Goal: Information Seeking & Learning: Find specific fact

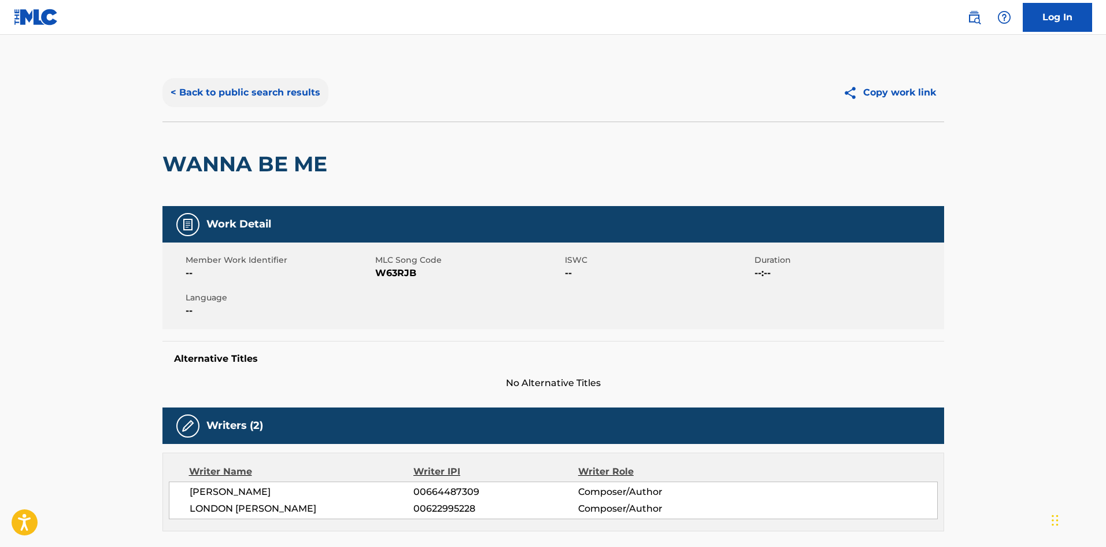
click at [275, 84] on button "< Back to public search results" at bounding box center [246, 92] width 166 height 29
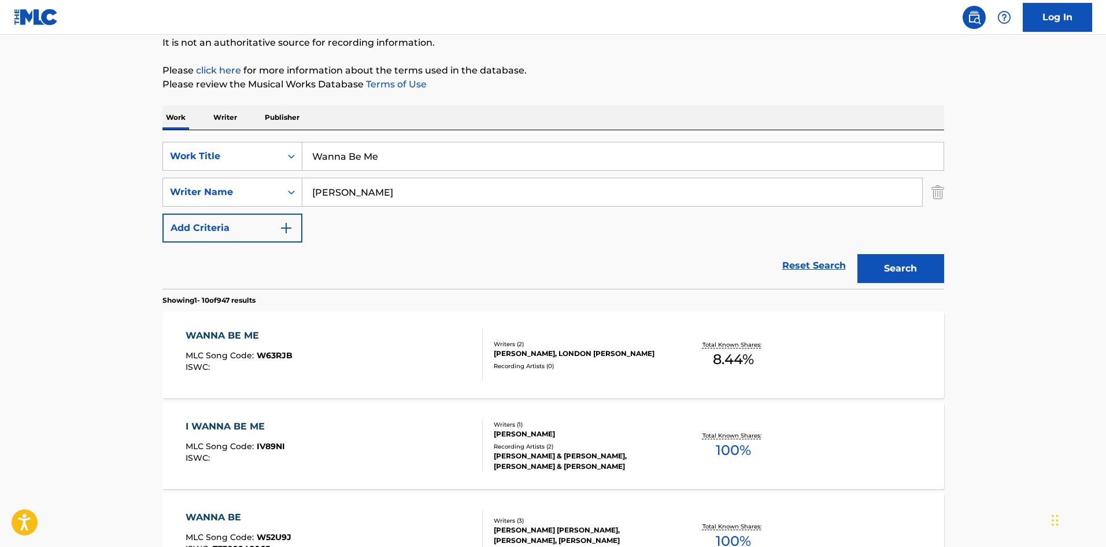
drag, startPoint x: 437, startPoint y: 161, endPoint x: 45, endPoint y: 122, distance: 394.1
paste input "Young Thug"
type input "Young Thug"
click at [386, 211] on div "SearchWithCriteria2af66a69-861a-4f6a-b051-2b4be6886c05 Work Title Young Thug Se…" at bounding box center [554, 192] width 782 height 101
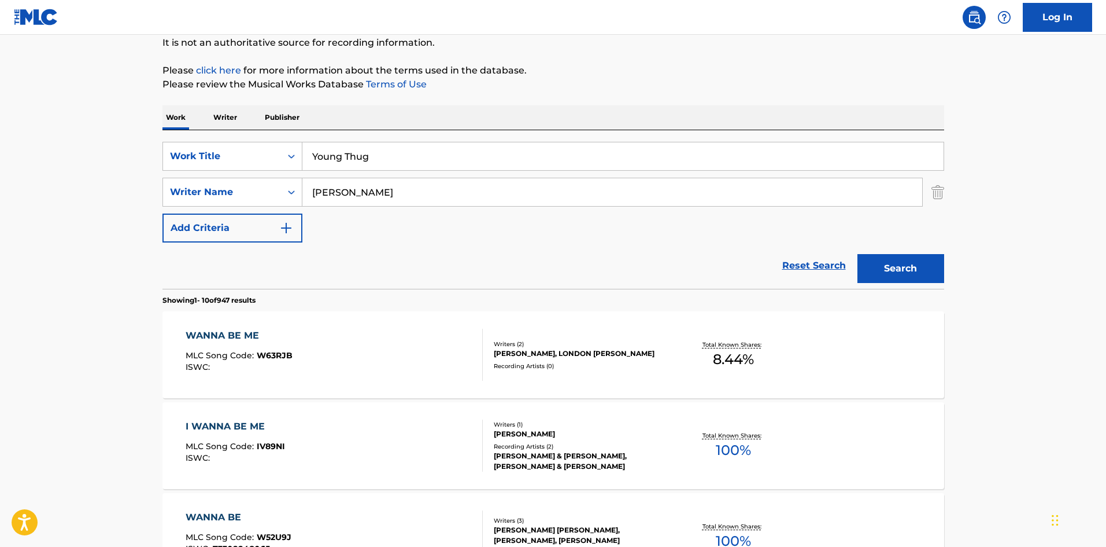
drag, startPoint x: 400, startPoint y: 198, endPoint x: 2, endPoint y: 134, distance: 402.5
paste input "[GEOGRAPHIC_DATA]"
click at [931, 268] on button "Search" at bounding box center [901, 268] width 87 height 29
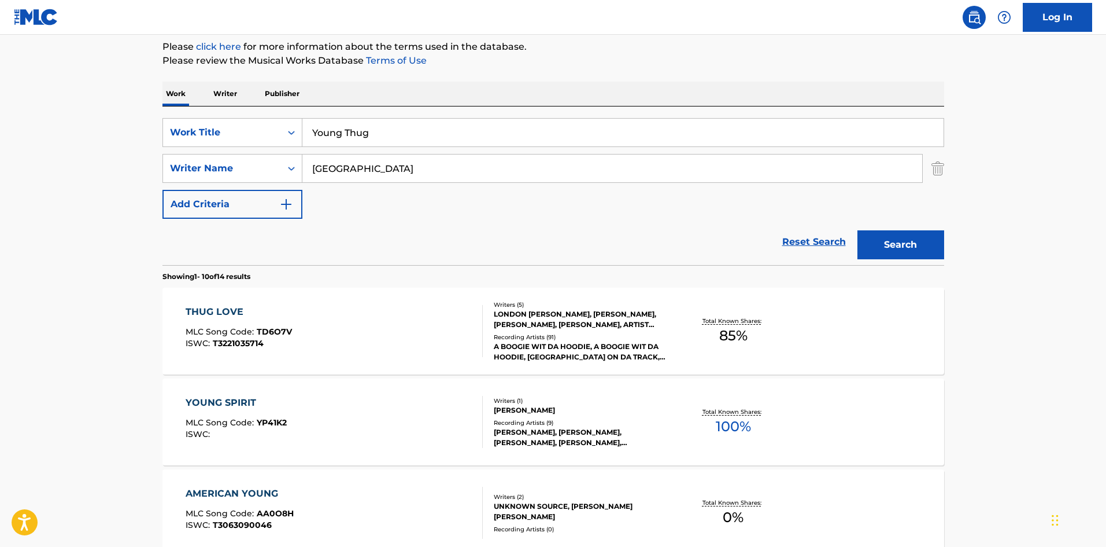
scroll to position [58, 0]
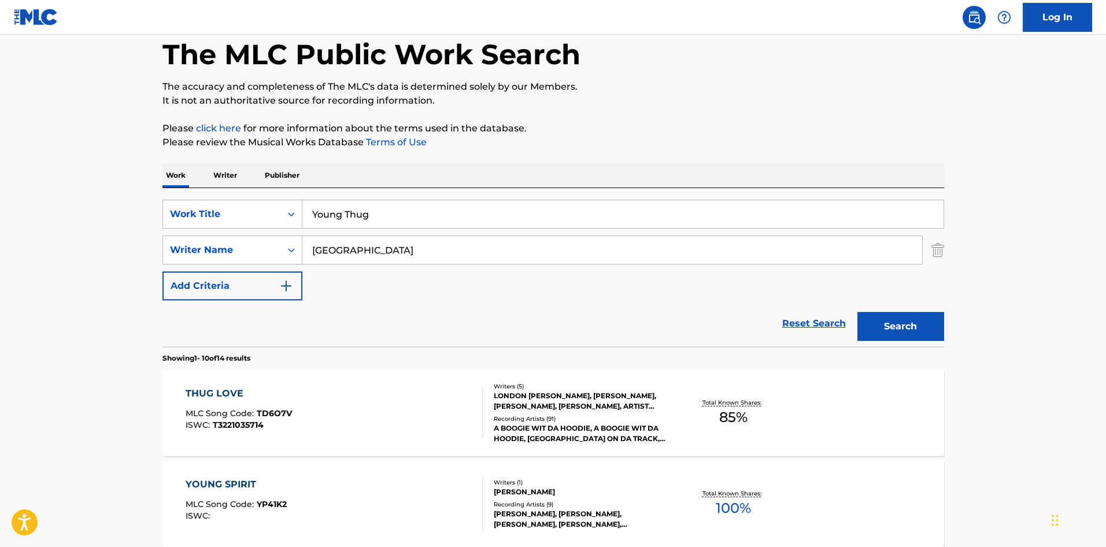
drag, startPoint x: 390, startPoint y: 256, endPoint x: 0, endPoint y: 216, distance: 391.9
paste input "[PERSON_NAME]"
click at [915, 324] on button "Search" at bounding box center [901, 326] width 87 height 29
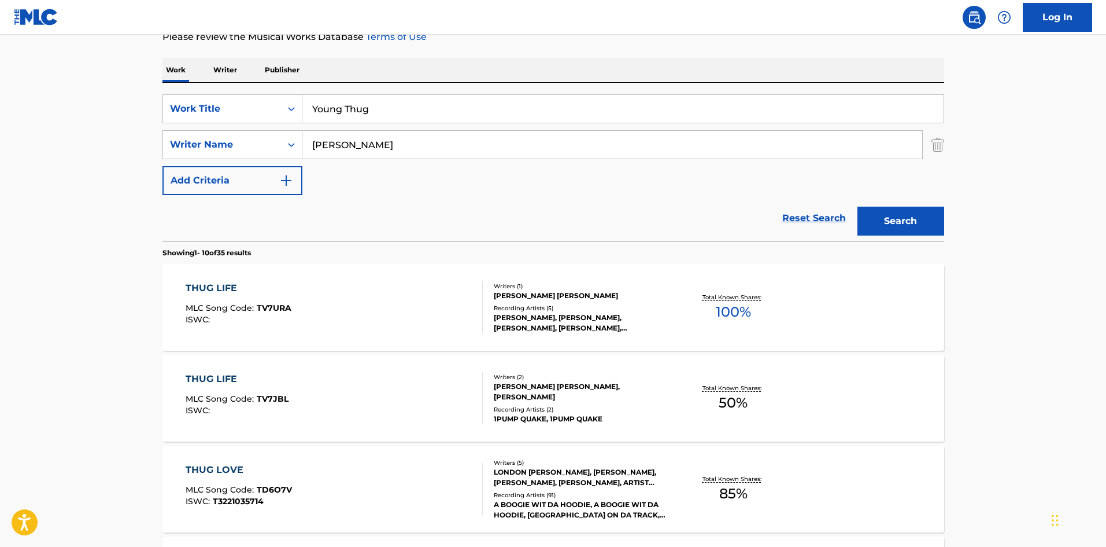
scroll to position [231, 0]
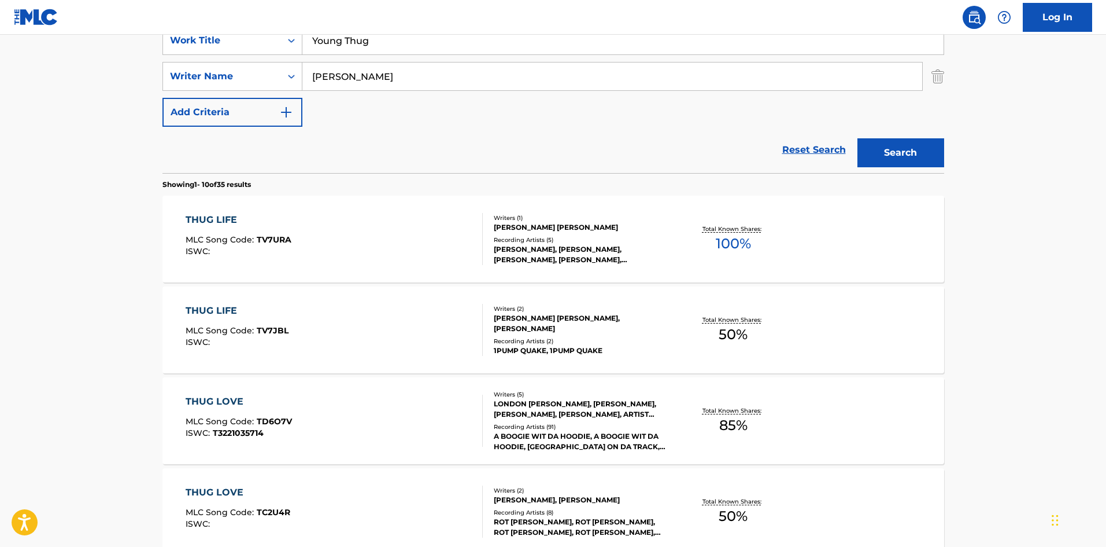
drag, startPoint x: 441, startPoint y: 81, endPoint x: 140, endPoint y: 34, distance: 305.1
click at [0, 79] on main "The MLC Public Work Search The accuracy and completeness of The MLC's data is d…" at bounding box center [553, 484] width 1106 height 1362
paste input "[GEOGRAPHIC_DATA]"
type input "[GEOGRAPHIC_DATA]"
click at [901, 147] on button "Search" at bounding box center [901, 152] width 87 height 29
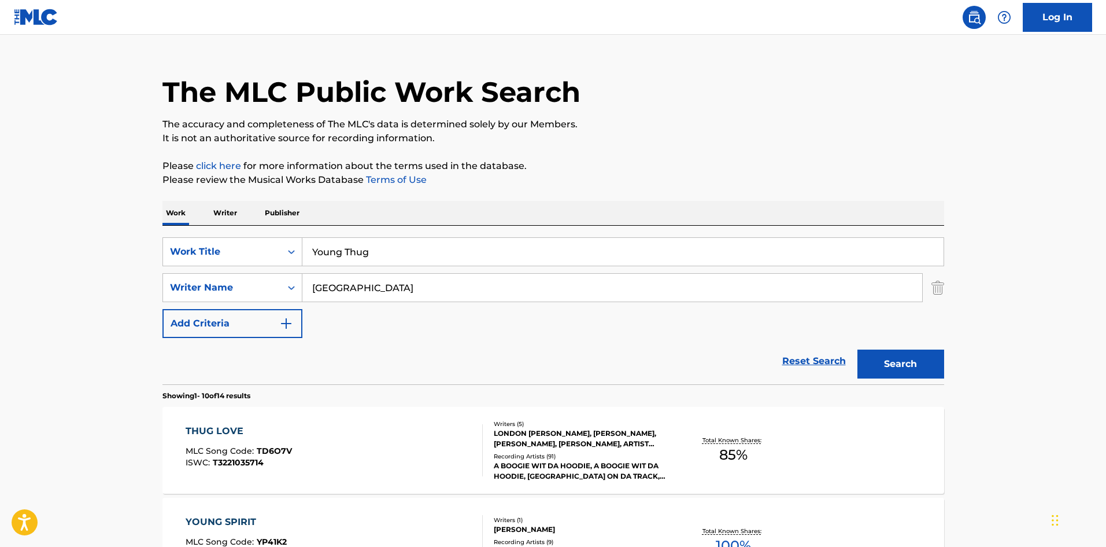
scroll to position [0, 0]
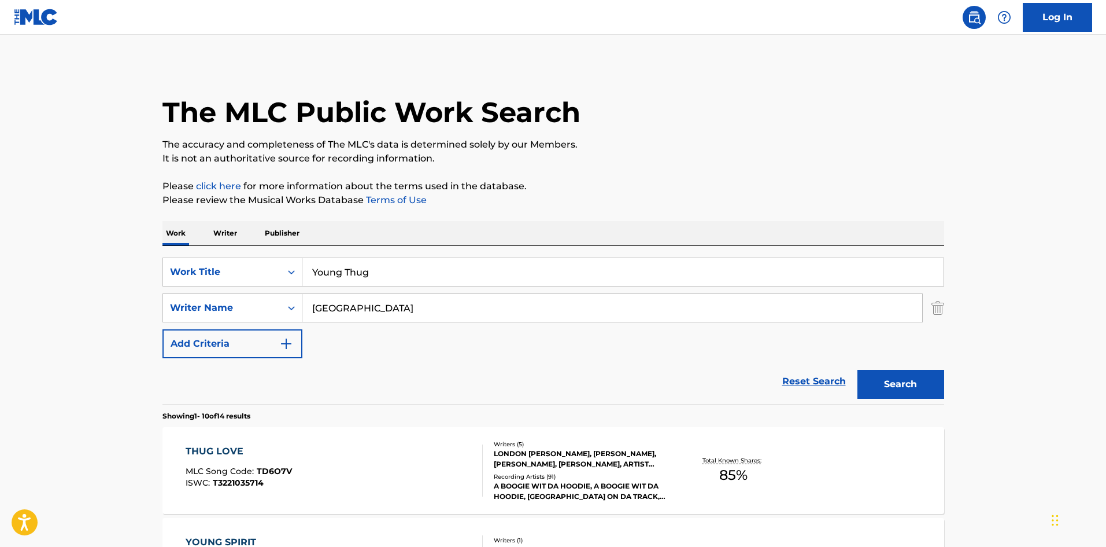
drag, startPoint x: 397, startPoint y: 273, endPoint x: 153, endPoint y: 74, distance: 314.5
paste input "Federal"
type input "Federal"
drag, startPoint x: 405, startPoint y: 317, endPoint x: 0, endPoint y: 307, distance: 405.6
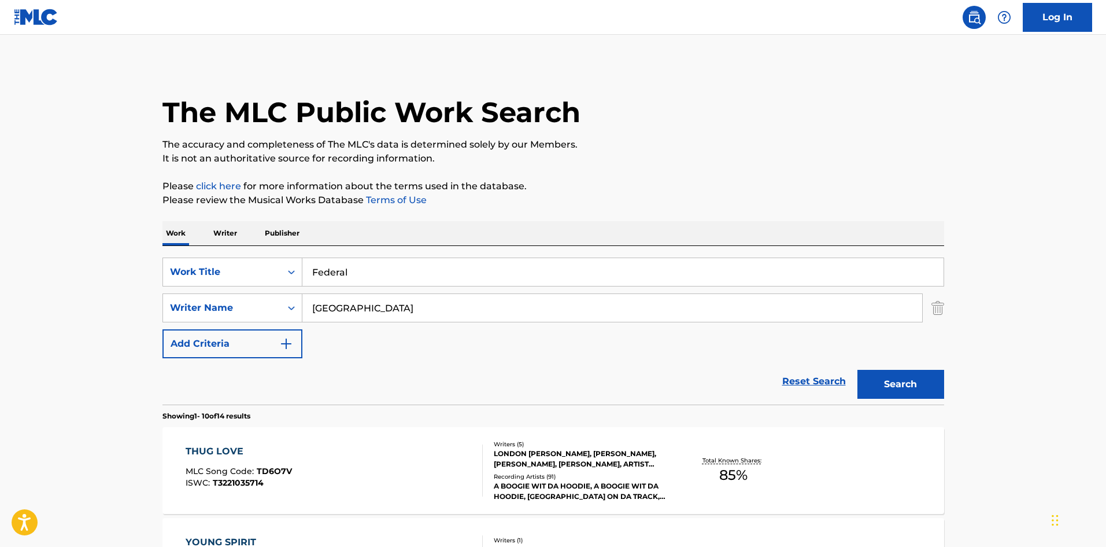
paste input "[PERSON_NAME]"
click at [909, 388] on button "Search" at bounding box center [901, 384] width 87 height 29
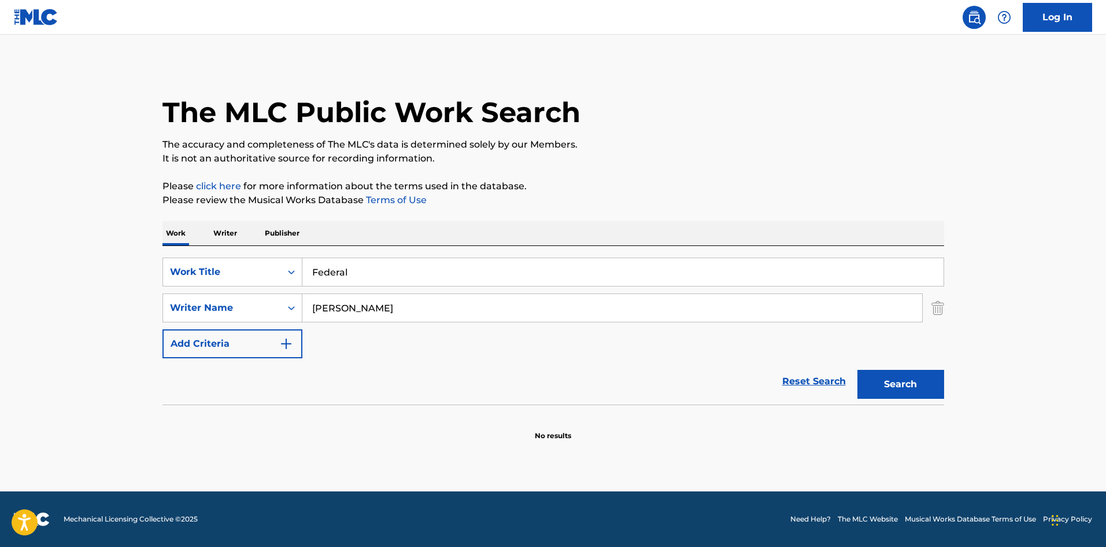
drag, startPoint x: 405, startPoint y: 307, endPoint x: 0, endPoint y: 305, distance: 405.5
click at [0, 305] on main "The MLC Public Work Search The accuracy and completeness of The MLC's data is d…" at bounding box center [553, 263] width 1106 height 456
paste input "[PERSON_NAME]"
click at [902, 370] on button "Search" at bounding box center [901, 384] width 87 height 29
drag, startPoint x: 434, startPoint y: 313, endPoint x: 59, endPoint y: 252, distance: 380.4
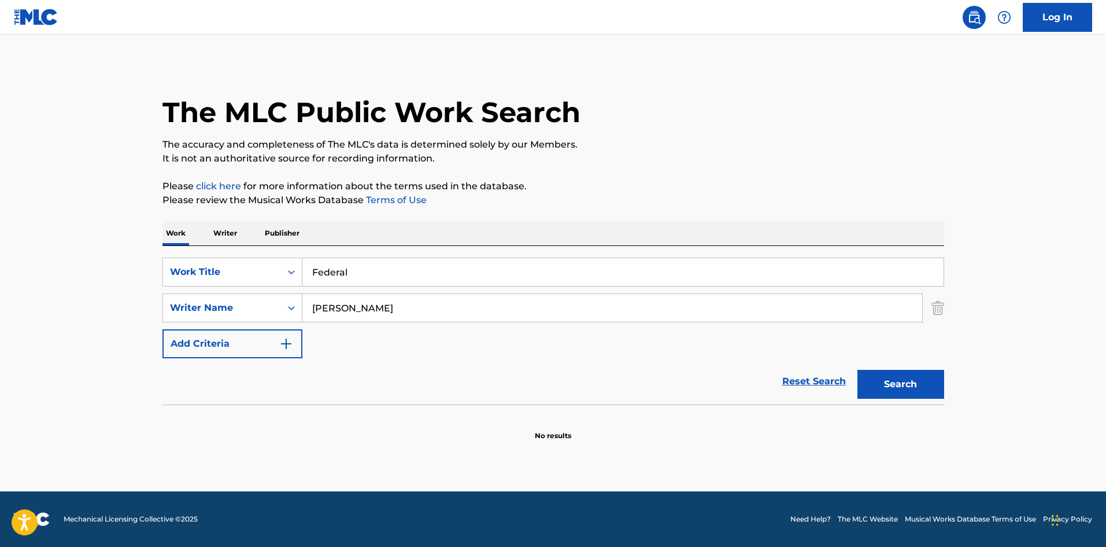
click at [72, 254] on main "The MLC Public Work Search The accuracy and completeness of The MLC's data is d…" at bounding box center [553, 263] width 1106 height 456
paste input "[PERSON_NAME]"
drag, startPoint x: 894, startPoint y: 385, endPoint x: 890, endPoint y: 366, distance: 19.4
click at [894, 386] on button "Search" at bounding box center [901, 384] width 87 height 29
click at [458, 326] on div "SearchWithCriteria2af66a69-861a-4f6a-b051-2b4be6886c05 Work Title Federal Searc…" at bounding box center [554, 307] width 782 height 101
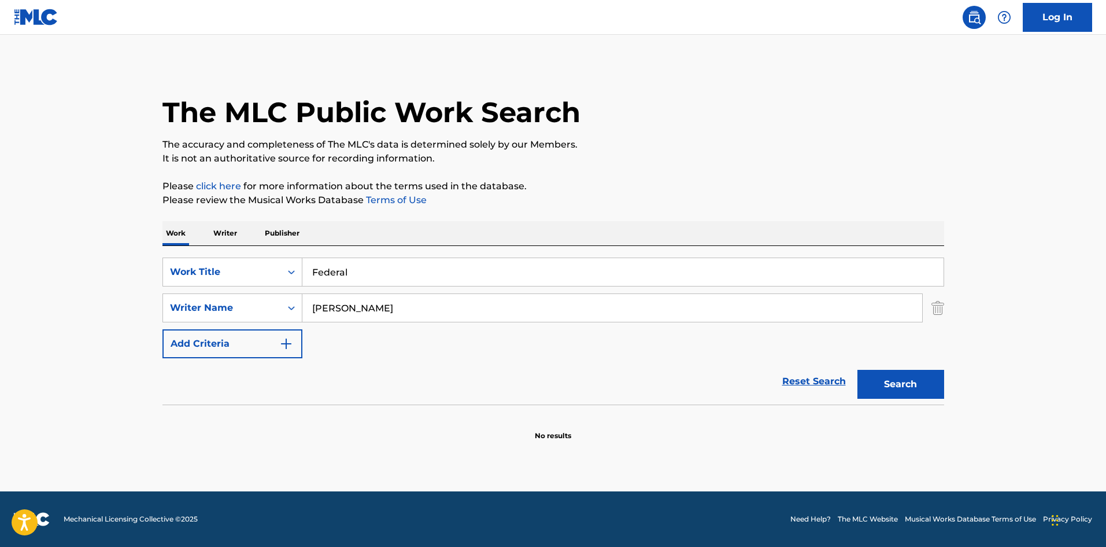
click at [460, 315] on input "[PERSON_NAME]" at bounding box center [613, 308] width 620 height 28
drag, startPoint x: 470, startPoint y: 308, endPoint x: 138, endPoint y: 275, distance: 333.1
click at [0, 301] on main "The MLC Public Work Search The accuracy and completeness of The MLC's data is d…" at bounding box center [553, 263] width 1106 height 456
paste input "[PERSON_NAME]"
type input "[PERSON_NAME]"
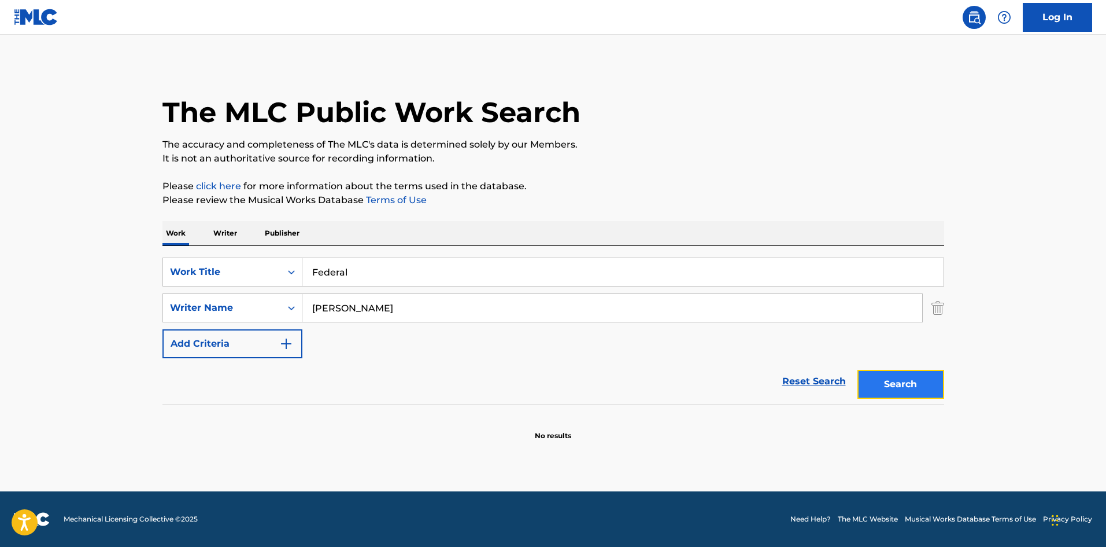
click at [921, 388] on button "Search" at bounding box center [901, 384] width 87 height 29
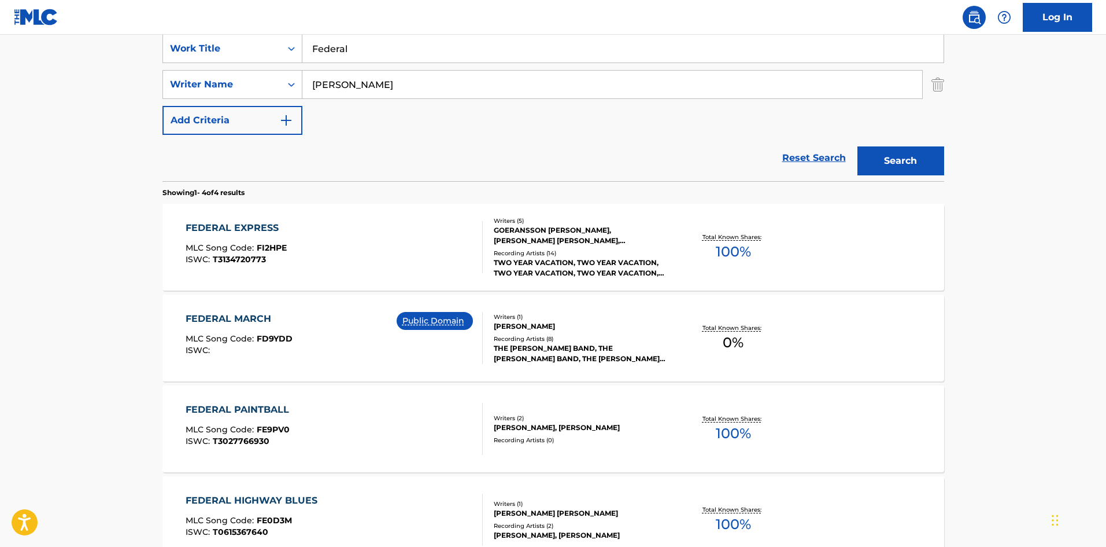
scroll to position [66, 0]
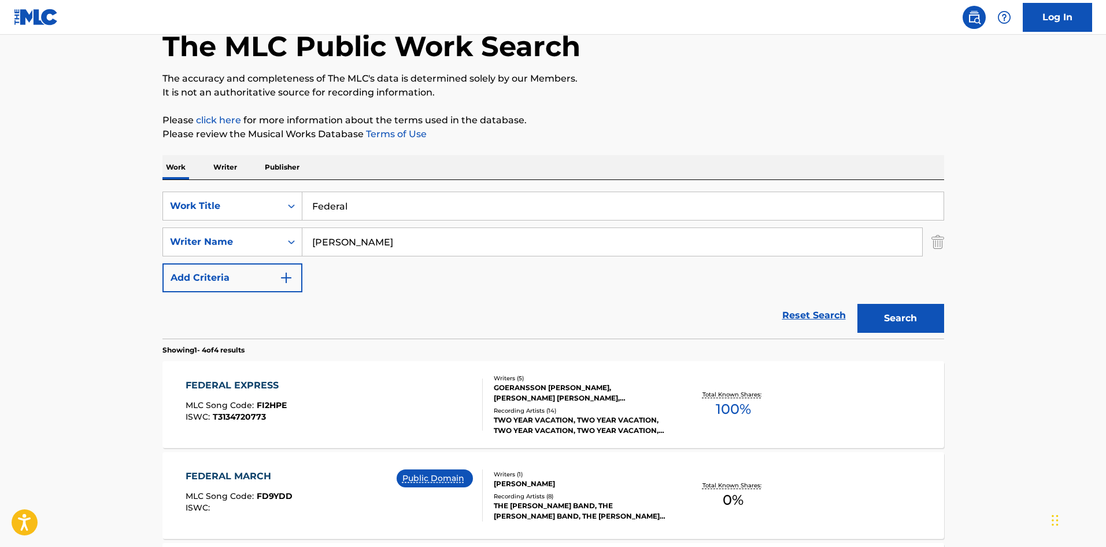
click at [437, 220] on div "SearchWithCriteria2af66a69-861a-4f6a-b051-2b4be6886c05 Work Title Federal Searc…" at bounding box center [554, 241] width 782 height 101
drag, startPoint x: 444, startPoint y: 206, endPoint x: 0, endPoint y: 98, distance: 457.1
click at [0, 155] on main "The MLC Public Work Search The accuracy and completeness of The MLC's data is d…" at bounding box center [553, 374] width 1106 height 811
paste input "You Not Rich"
type input "You Not Rich"
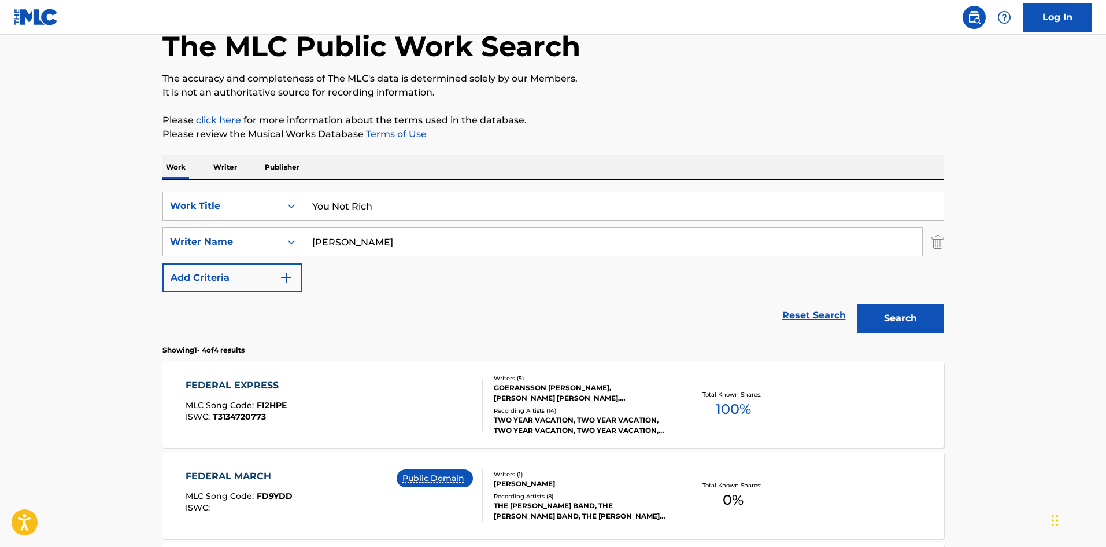
drag, startPoint x: 422, startPoint y: 242, endPoint x: 0, endPoint y: 226, distance: 422.6
click at [0, 226] on main "The MLC Public Work Search The accuracy and completeness of The MLC's data is d…" at bounding box center [553, 374] width 1106 height 811
paste input "Brown"
type input "Brown"
click at [907, 326] on button "Search" at bounding box center [901, 318] width 87 height 29
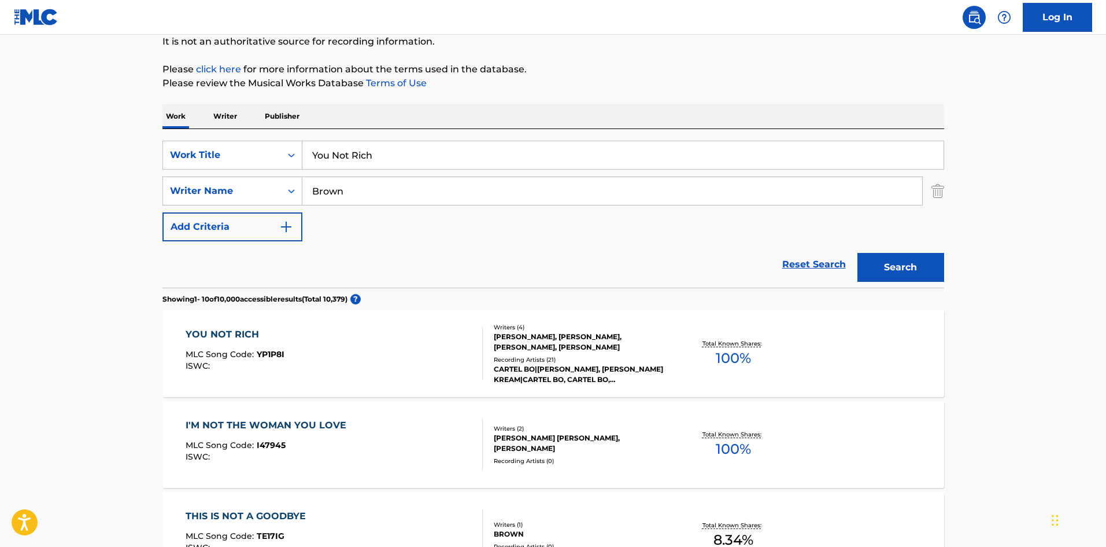
scroll to position [116, 0]
click at [230, 335] on div "YOU NOT RICH" at bounding box center [235, 336] width 99 height 14
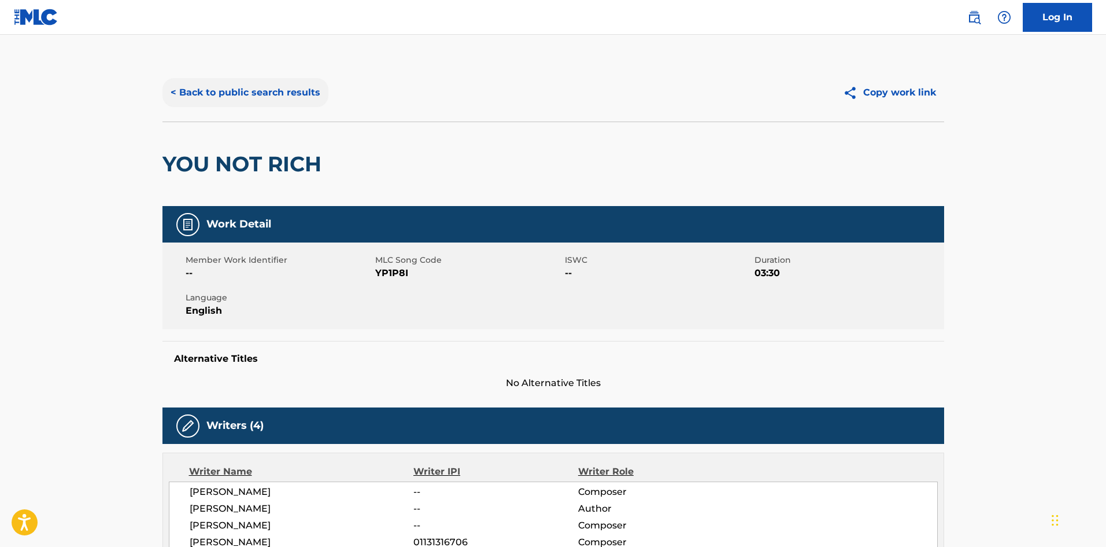
click at [267, 87] on button "< Back to public search results" at bounding box center [246, 92] width 166 height 29
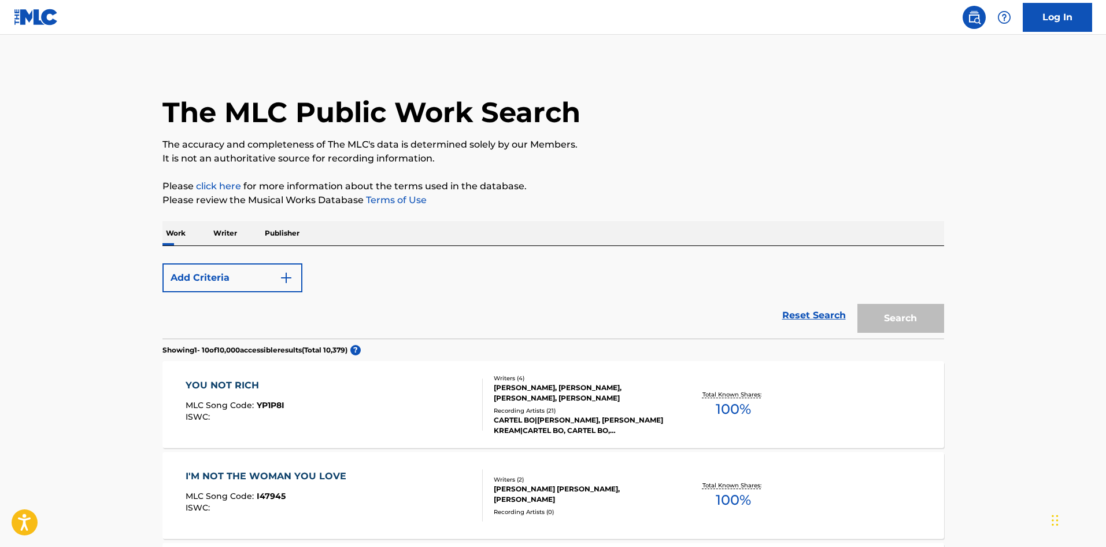
scroll to position [116, 0]
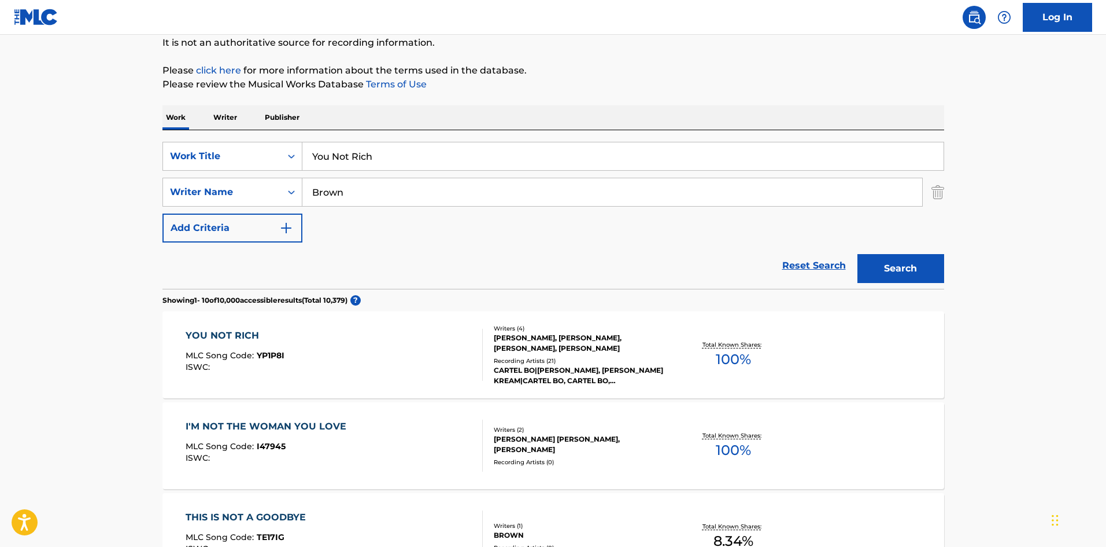
drag, startPoint x: 403, startPoint y: 158, endPoint x: 73, endPoint y: 104, distance: 334.2
paste input "Still The Same"
type input "Still The Same"
drag, startPoint x: 399, startPoint y: 193, endPoint x: 10, endPoint y: 176, distance: 388.5
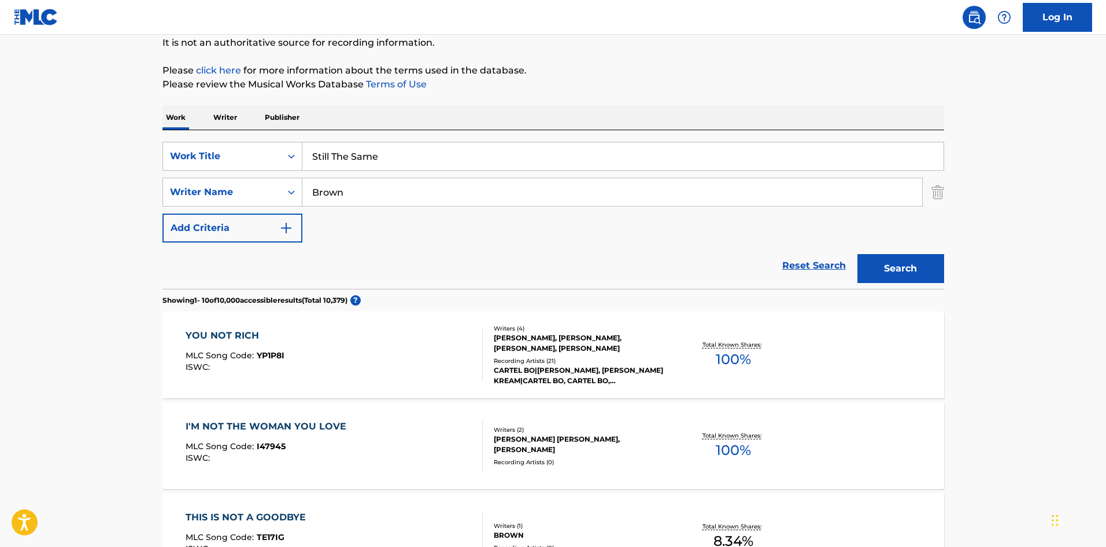
paste input "[PERSON_NAME]"
type input "[PERSON_NAME]"
click at [938, 267] on button "Search" at bounding box center [901, 268] width 87 height 29
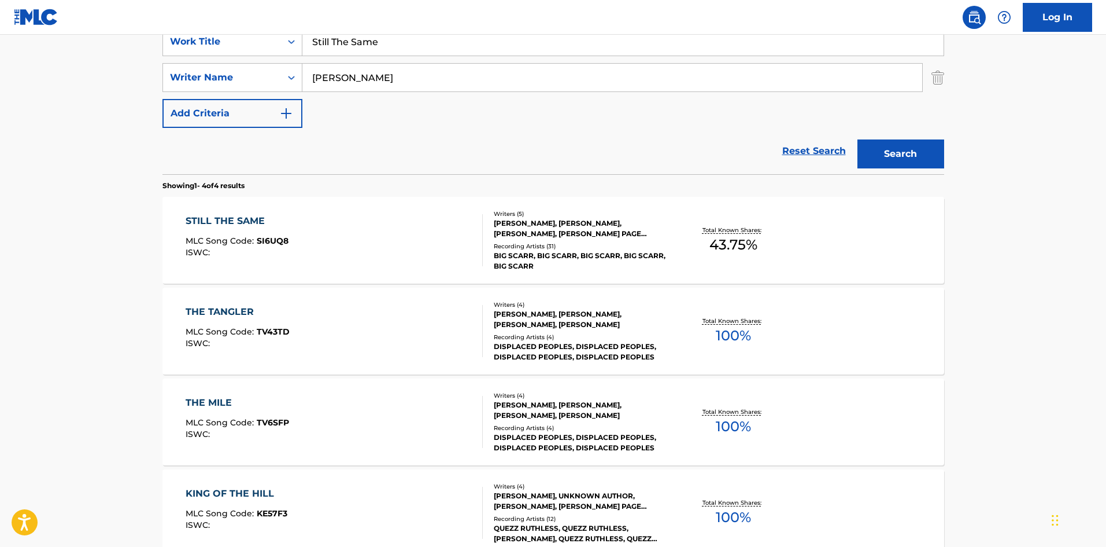
scroll to position [231, 0]
click at [235, 219] on div "STILL THE SAME" at bounding box center [237, 220] width 103 height 14
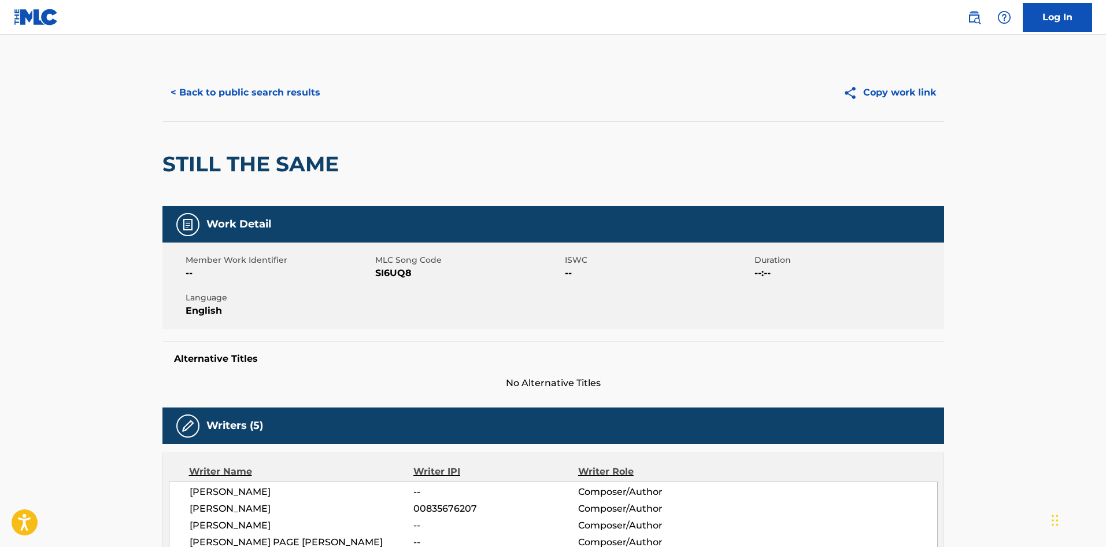
scroll to position [289, 0]
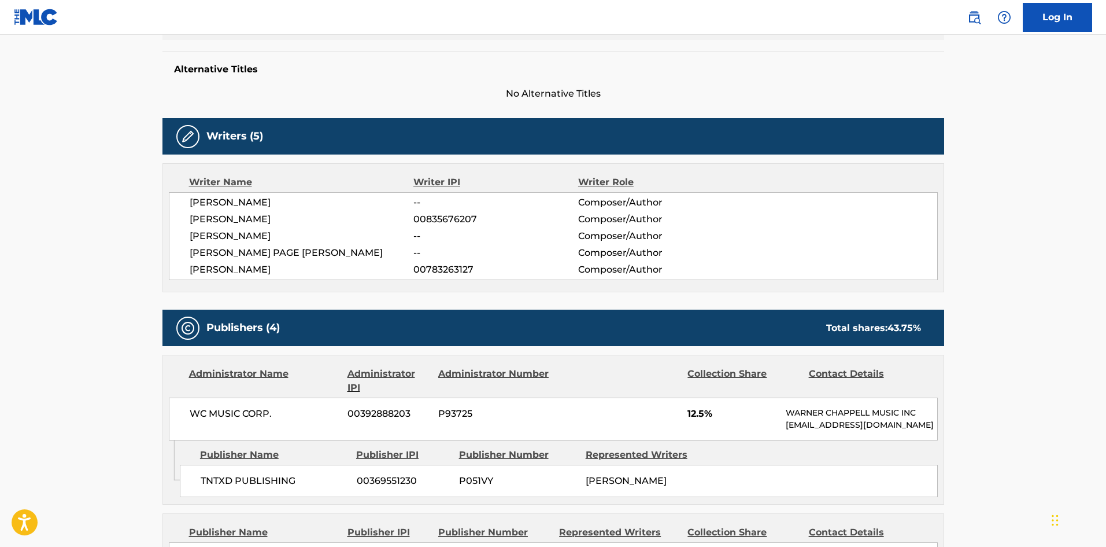
click at [252, 234] on span "[PERSON_NAME]" at bounding box center [302, 236] width 224 height 14
click at [271, 237] on span "[PERSON_NAME]" at bounding box center [302, 236] width 224 height 14
copy span "[PERSON_NAME]"
click at [250, 265] on span "[PERSON_NAME]" at bounding box center [302, 270] width 224 height 14
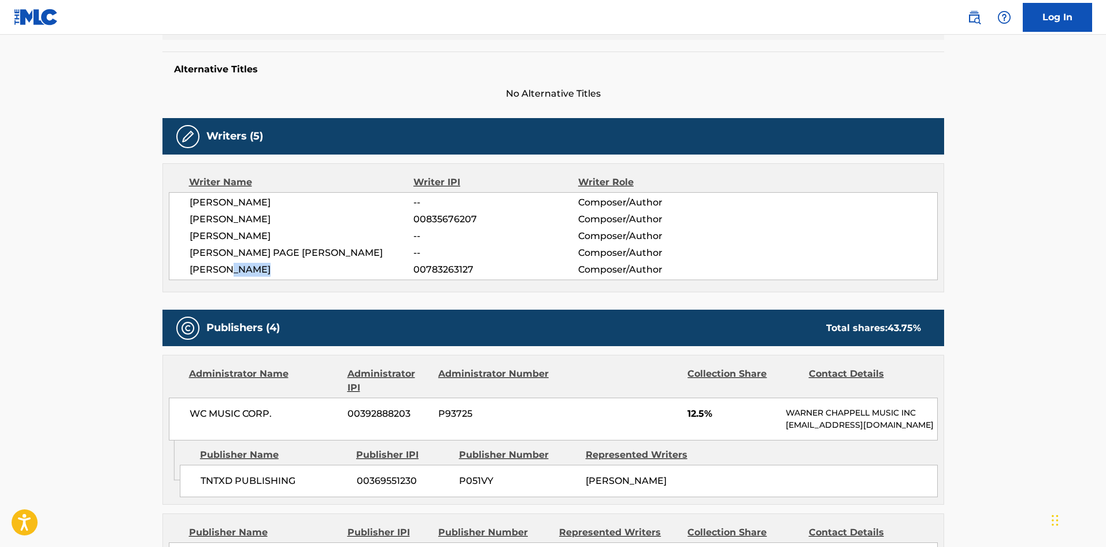
click at [250, 265] on span "[PERSON_NAME]" at bounding box center [302, 270] width 224 height 14
copy span "[PERSON_NAME]"
click at [282, 249] on span "[PERSON_NAME] PAGE [PERSON_NAME]" at bounding box center [302, 253] width 224 height 14
copy span "[PERSON_NAME]"
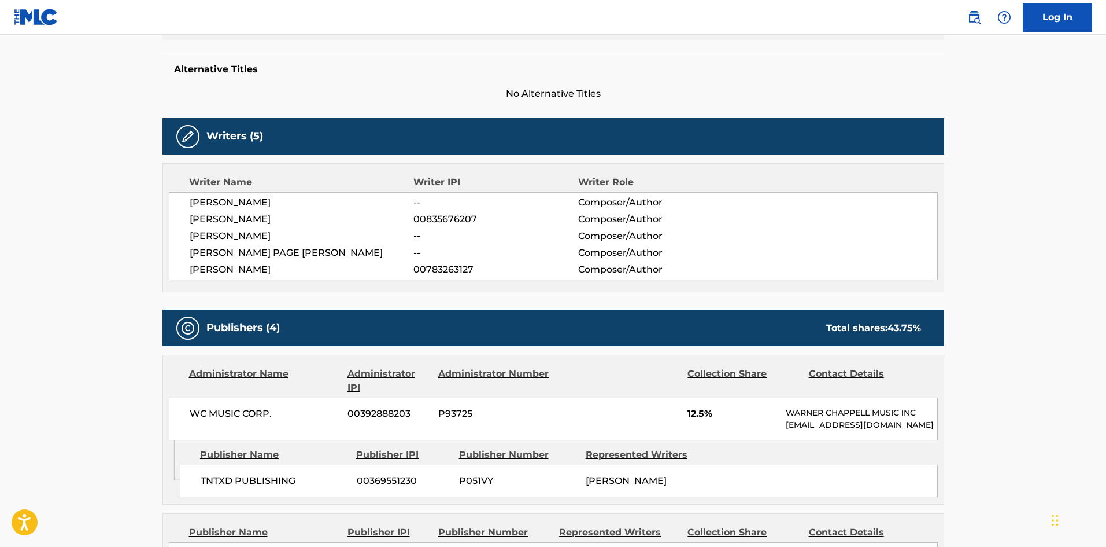
click at [304, 201] on span "[PERSON_NAME]" at bounding box center [302, 203] width 224 height 14
copy span "[PERSON_NAME]"
click at [301, 213] on span "[PERSON_NAME]" at bounding box center [302, 219] width 224 height 14
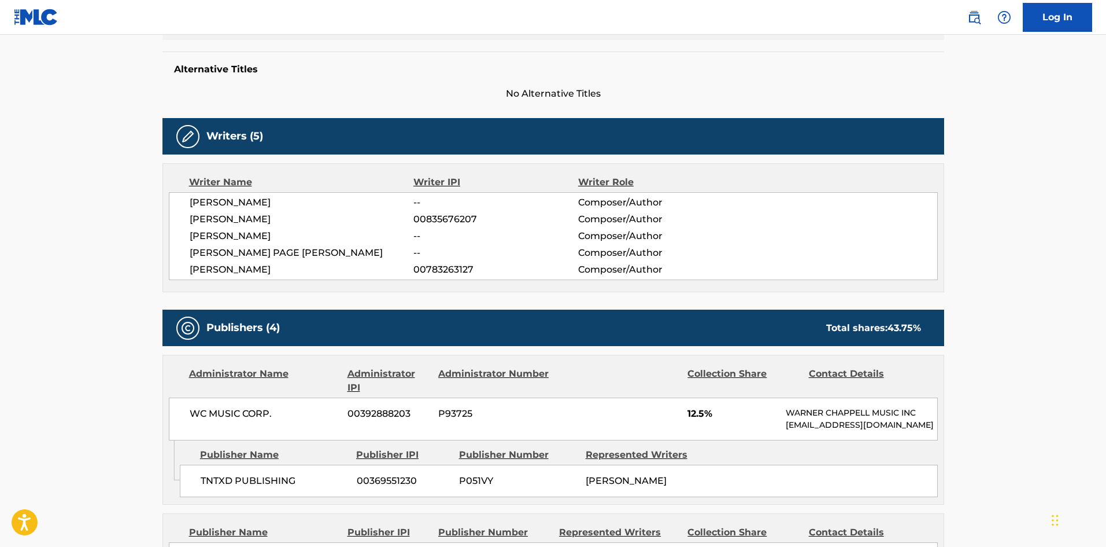
copy span "[PERSON_NAME]"
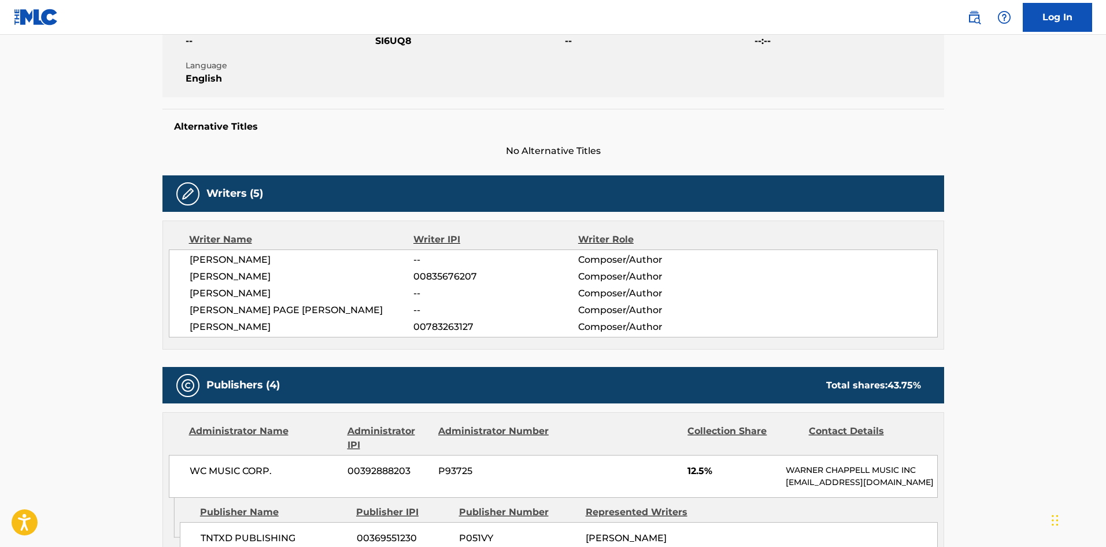
scroll to position [231, 0]
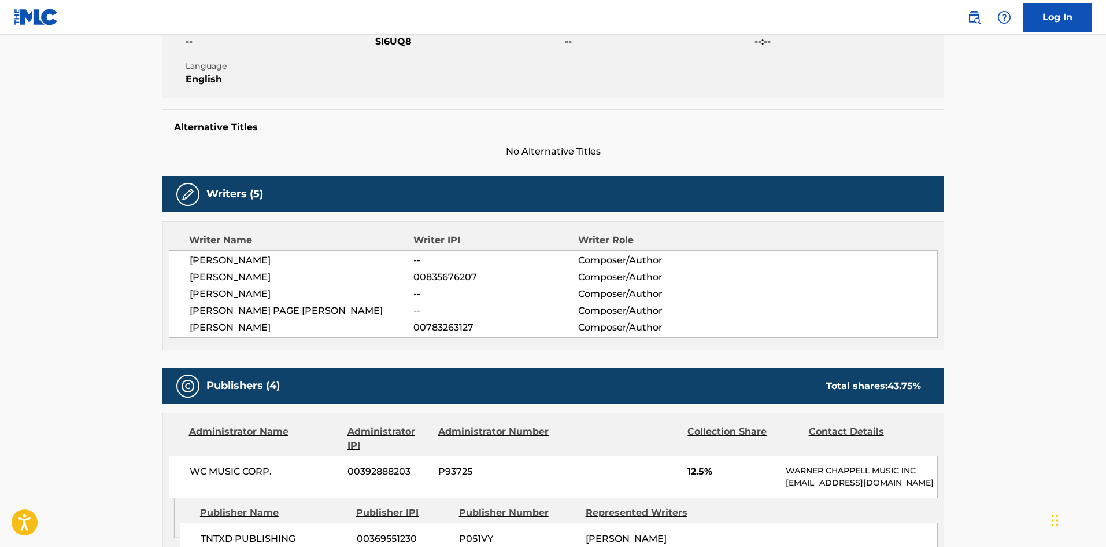
click at [301, 253] on div "[PERSON_NAME] -- Composer/Author [PERSON_NAME] 00835676207 Composer/Author [PER…" at bounding box center [553, 294] width 769 height 88
click at [242, 328] on span "[PERSON_NAME]" at bounding box center [302, 327] width 224 height 14
copy span "[PERSON_NAME]"
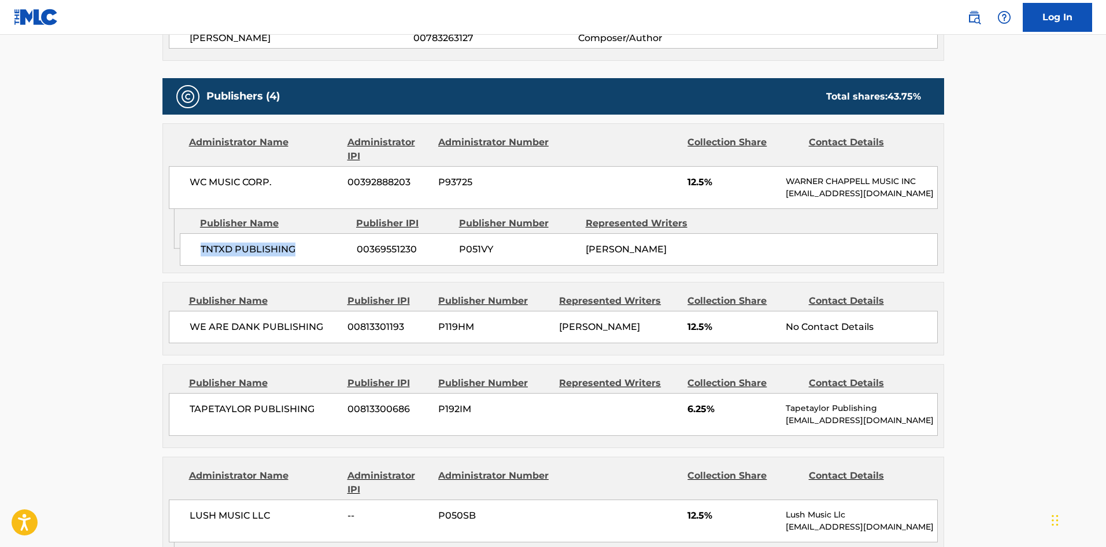
drag, startPoint x: 200, startPoint y: 257, endPoint x: 296, endPoint y: 257, distance: 96.0
click at [296, 257] on div "TNTXD PUBLISHING 00369551230 P051VY [PERSON_NAME]" at bounding box center [559, 249] width 758 height 32
copy span "TNTXD PUBLISHING"
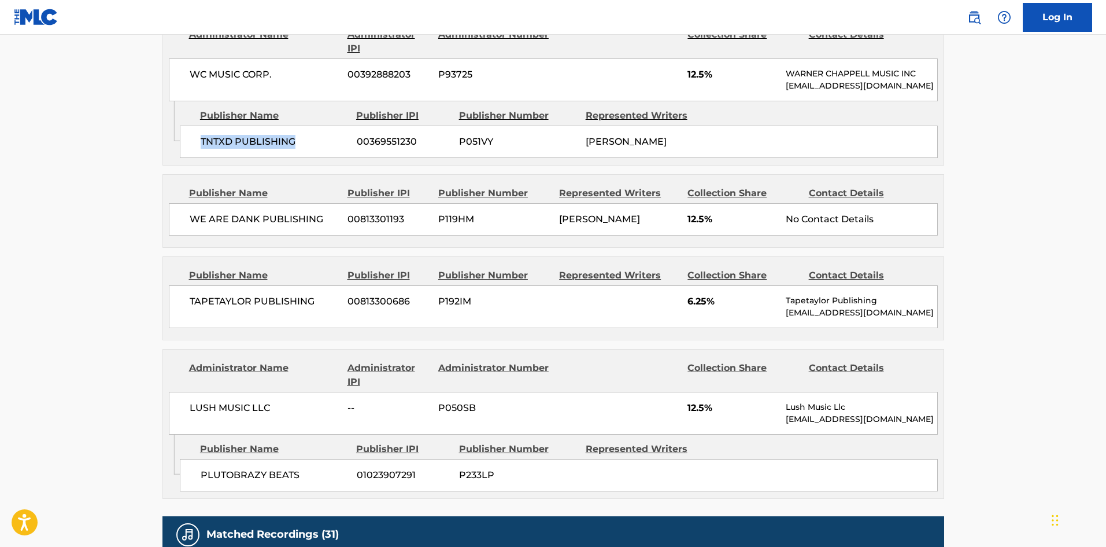
scroll to position [636, 0]
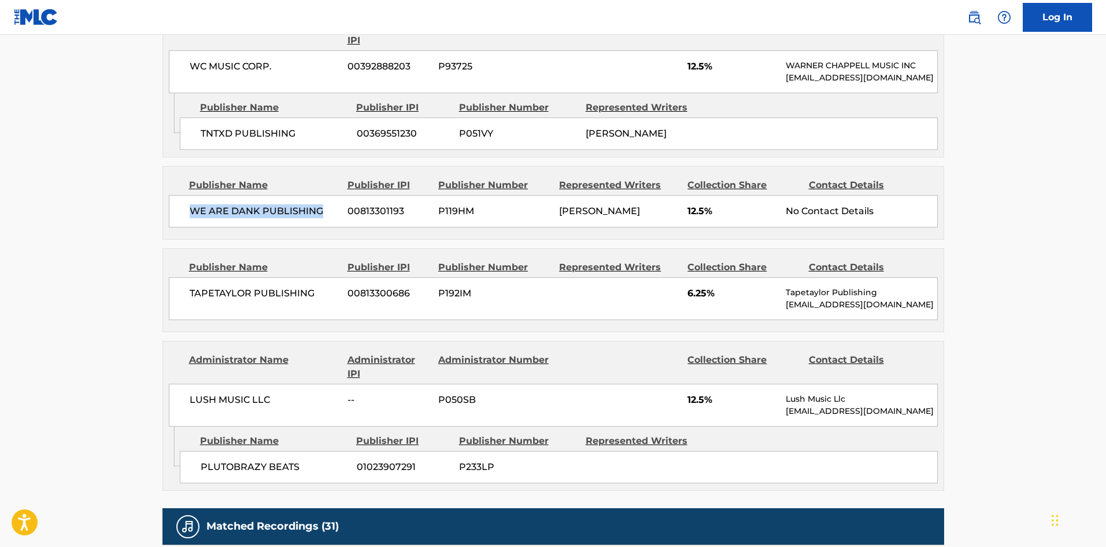
drag, startPoint x: 185, startPoint y: 228, endPoint x: 326, endPoint y: 223, distance: 141.2
click at [326, 223] on div "WE ARE DANK PUBLISHING 00813301193 P119HM [PERSON_NAME] 12.5% No Contact Details" at bounding box center [553, 211] width 769 height 32
copy span "WE ARE DANK PUBLISHING"
drag, startPoint x: 189, startPoint y: 321, endPoint x: 316, endPoint y: 317, distance: 127.3
click at [316, 300] on span "TAPETAYLOR PUBLISHING" at bounding box center [265, 293] width 150 height 14
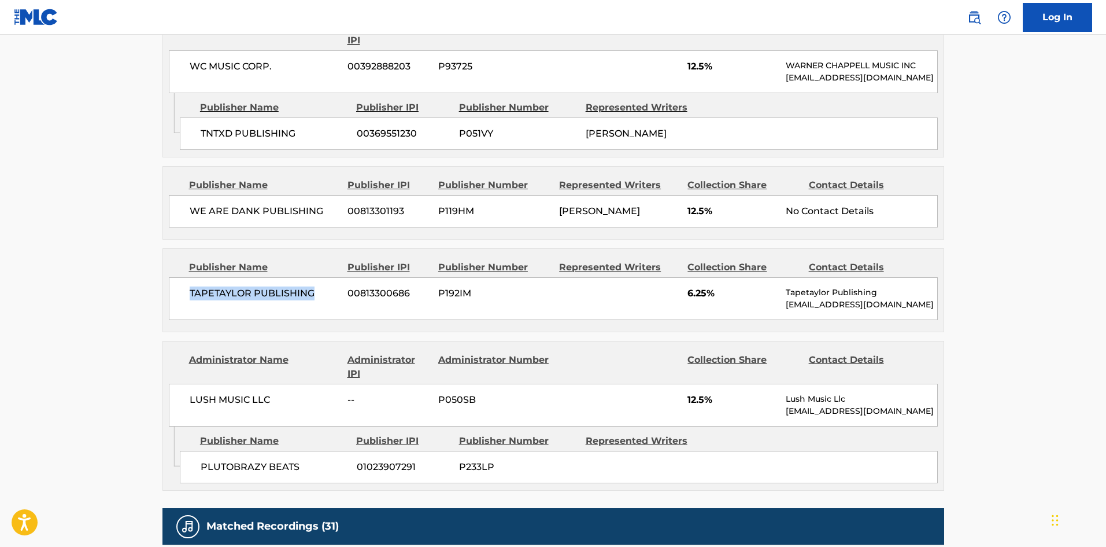
copy span "TAPETAYLOR PUBLISHING"
drag, startPoint x: 200, startPoint y: 494, endPoint x: 300, endPoint y: 489, distance: 100.2
click at [300, 483] on div "PLUTOBRAZY BEATS 01023907291 P233LP" at bounding box center [559, 467] width 758 height 32
copy span "PLUTOBRAZY BEATS"
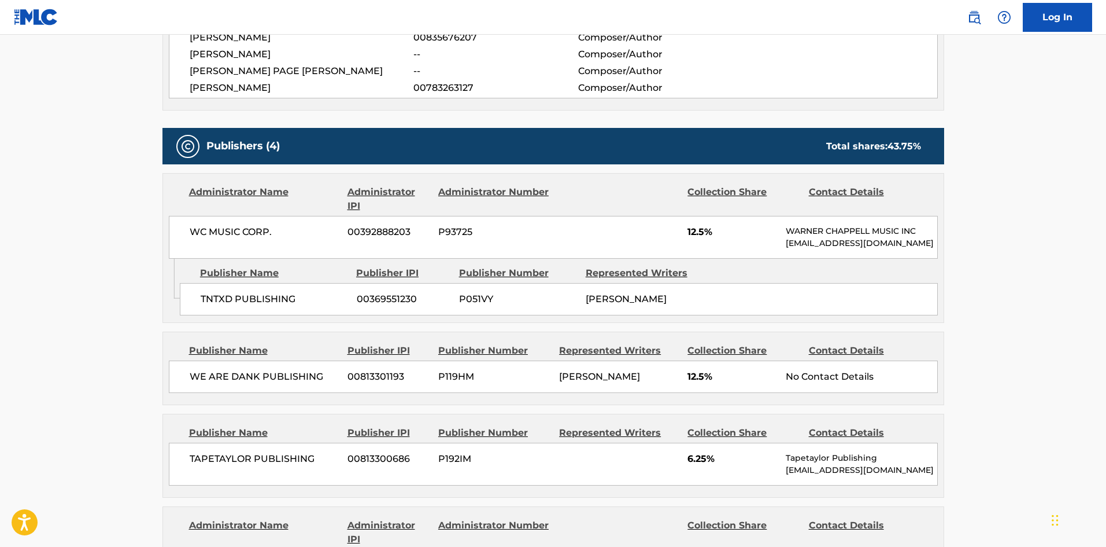
scroll to position [231, 0]
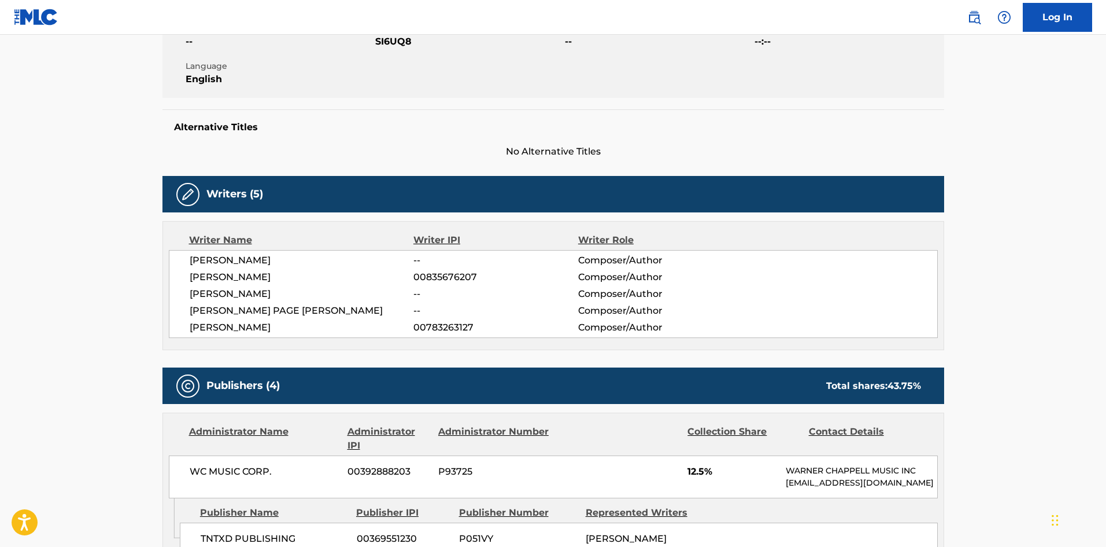
drag, startPoint x: 189, startPoint y: 259, endPoint x: 162, endPoint y: 15, distance: 245.6
click at [342, 264] on span "[PERSON_NAME]" at bounding box center [302, 260] width 224 height 14
drag, startPoint x: 191, startPoint y: 270, endPoint x: 355, endPoint y: 278, distance: 163.9
click at [355, 278] on span "[PERSON_NAME]" at bounding box center [302, 277] width 224 height 14
drag, startPoint x: 190, startPoint y: 293, endPoint x: 318, endPoint y: 294, distance: 127.2
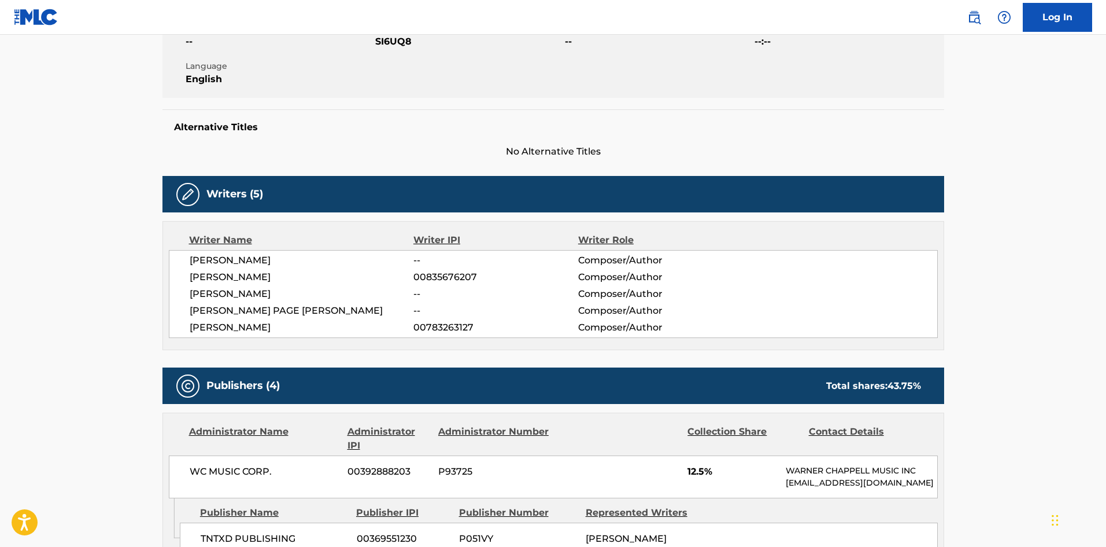
click at [318, 294] on span "[PERSON_NAME]" at bounding box center [302, 294] width 224 height 14
drag, startPoint x: 189, startPoint y: 313, endPoint x: 363, endPoint y: 308, distance: 174.2
click at [363, 308] on span "[PERSON_NAME] PAGE [PERSON_NAME]" at bounding box center [302, 311] width 224 height 14
drag, startPoint x: 187, startPoint y: 329, endPoint x: 284, endPoint y: 325, distance: 97.3
click at [284, 325] on div "[PERSON_NAME] -- Composer/Author [PERSON_NAME] 00835676207 Composer/Author [PER…" at bounding box center [553, 294] width 769 height 88
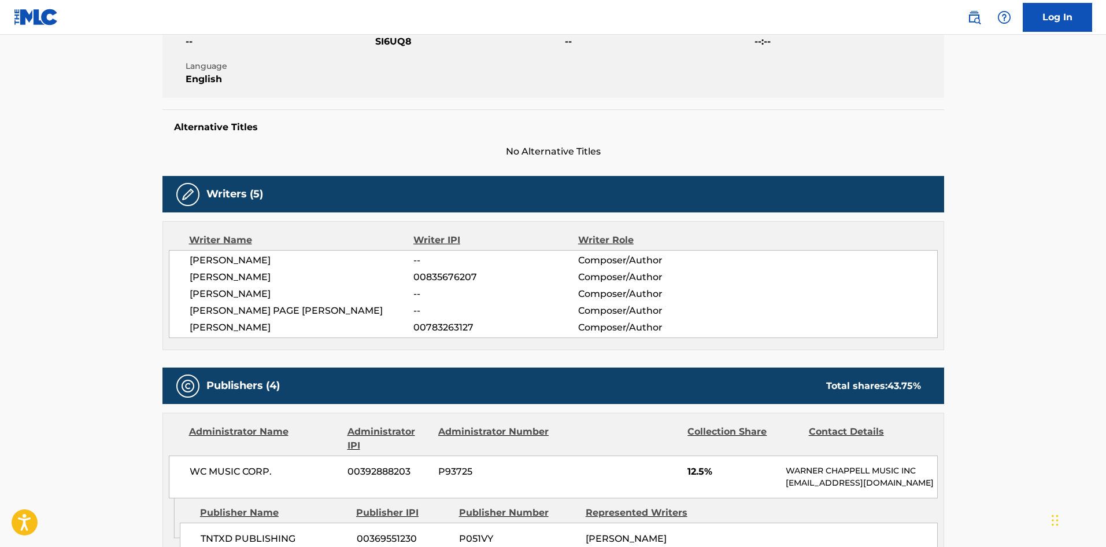
click at [452, 268] on div "[PERSON_NAME] -- Composer/Author [PERSON_NAME] 00835676207 Composer/Author [PER…" at bounding box center [553, 294] width 769 height 88
click at [448, 276] on span "00835676207" at bounding box center [496, 277] width 164 height 14
click at [459, 329] on span "00783263127" at bounding box center [496, 327] width 164 height 14
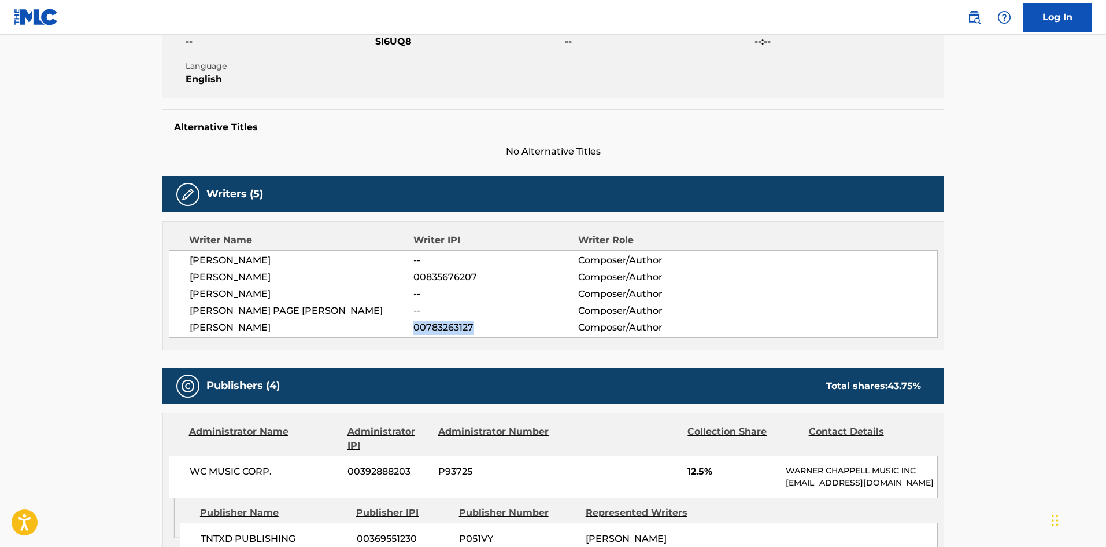
click at [459, 329] on span "00783263127" at bounding box center [496, 327] width 164 height 14
drag, startPoint x: 890, startPoint y: 386, endPoint x: 922, endPoint y: 386, distance: 31.8
click at [922, 386] on div "Total shares: 43.75 %" at bounding box center [874, 386] width 118 height 14
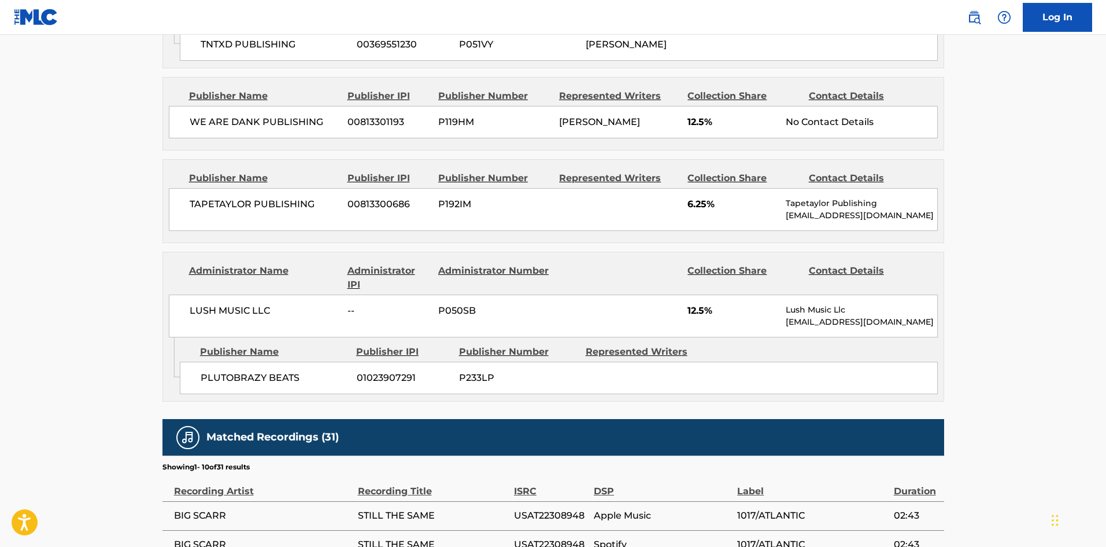
scroll to position [810, 0]
